Goal: Book appointment/travel/reservation

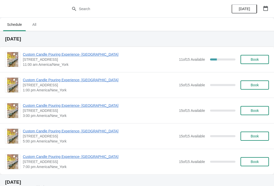
click at [81, 56] on span "Custom Candle Pouring Experience- [GEOGRAPHIC_DATA]" at bounding box center [99, 54] width 153 height 5
click at [84, 60] on span "[STREET_ADDRESS]" at bounding box center [99, 59] width 153 height 5
click at [73, 63] on span "11:00 am America/New_York" at bounding box center [99, 64] width 153 height 5
click at [101, 50] on div "Custom Candle Pouring Experience- Delray Beach 415 East Atlantic Avenue, Delray…" at bounding box center [137, 59] width 274 height 25
click at [99, 53] on span "Custom Candle Pouring Experience- [GEOGRAPHIC_DATA]" at bounding box center [99, 54] width 153 height 5
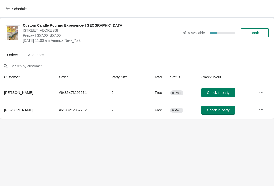
click at [220, 91] on span "Check in party" at bounding box center [218, 93] width 23 height 4
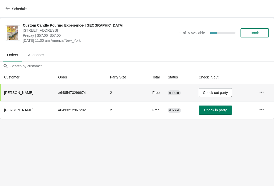
click at [17, 8] on span "Schedule" at bounding box center [19, 9] width 15 height 4
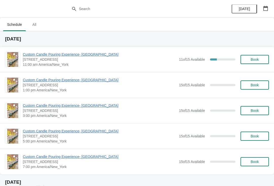
click at [63, 57] on span "Custom Candle Pouring Experience- [GEOGRAPHIC_DATA]" at bounding box center [99, 54] width 153 height 5
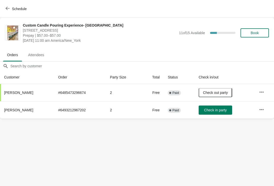
click at [257, 112] on button "button" at bounding box center [261, 109] width 9 height 9
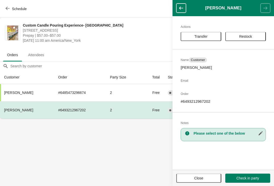
click at [154, 152] on body "Schedule Custom Candle Pouring Experience- Delray Beach 415 East Atlantic Avenu…" at bounding box center [137, 93] width 274 height 186
click at [204, 178] on span "Close" at bounding box center [199, 179] width 36 height 4
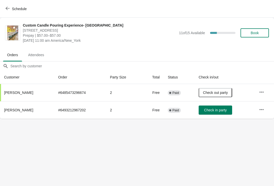
click at [206, 113] on button "Check in party" at bounding box center [215, 110] width 33 height 9
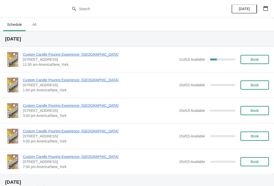
click at [266, 56] on button "Book" at bounding box center [255, 59] width 28 height 9
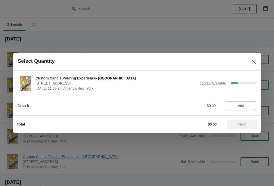
click at [245, 104] on span "Add" at bounding box center [240, 106] width 21 height 4
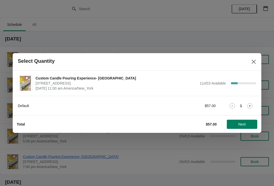
click at [241, 129] on button "Next" at bounding box center [242, 124] width 30 height 9
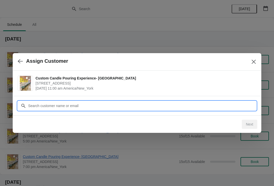
click at [226, 104] on input "Customer" at bounding box center [142, 105] width 228 height 9
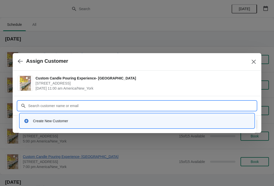
click at [148, 127] on div "Create New Customer" at bounding box center [137, 121] width 234 height 14
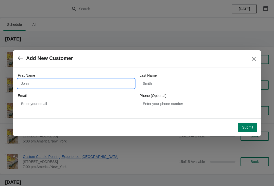
click at [98, 86] on input "First Name" at bounding box center [76, 83] width 117 height 9
type input "Melanie"
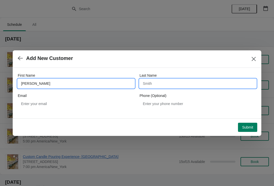
click at [192, 88] on input "Last Name" at bounding box center [198, 83] width 117 height 9
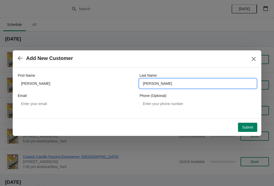
type input "Capote"
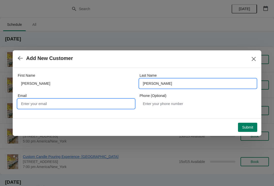
click at [97, 105] on input "Email" at bounding box center [76, 103] width 117 height 9
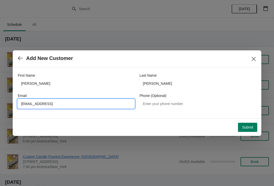
click at [109, 104] on input "melaniebloom87@gmail" at bounding box center [76, 103] width 117 height 9
type input "melaniebloom87@gmail.com"
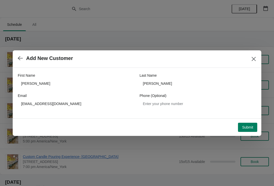
click at [250, 128] on span "Submit" at bounding box center [247, 128] width 11 height 4
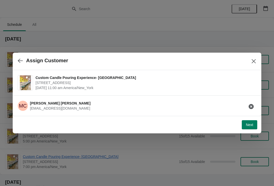
click at [251, 125] on span "Next" at bounding box center [249, 125] width 7 height 4
select select "Friend"
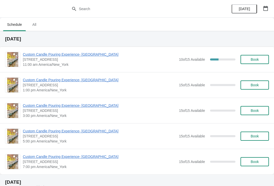
click at [44, 57] on span "Custom Candle Pouring Experience- [GEOGRAPHIC_DATA]" at bounding box center [99, 54] width 153 height 5
click at [94, 60] on span "[STREET_ADDRESS]" at bounding box center [99, 59] width 153 height 5
click at [32, 57] on span "Custom Candle Pouring Experience- [GEOGRAPHIC_DATA]" at bounding box center [99, 54] width 153 height 5
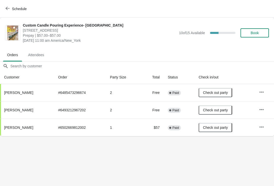
click at [11, 6] on button "Schedule" at bounding box center [17, 8] width 28 height 9
